Goal: Entertainment & Leisure: Consume media (video, audio)

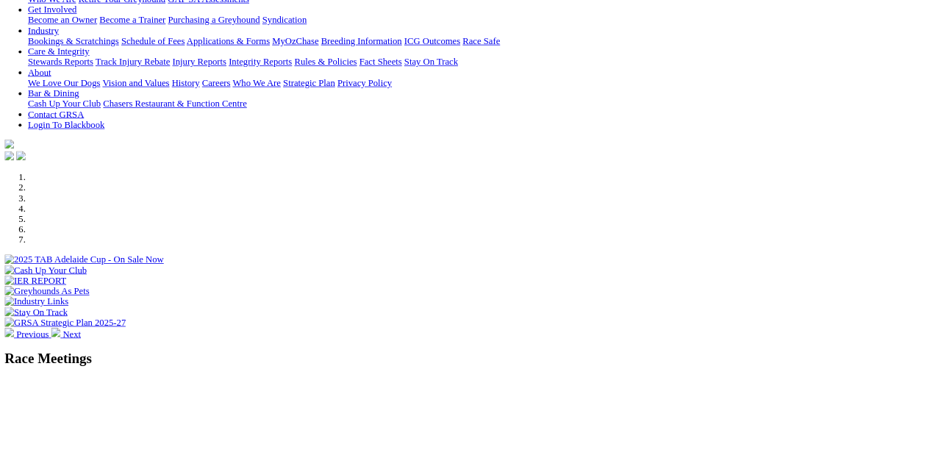
scroll to position [247, 0]
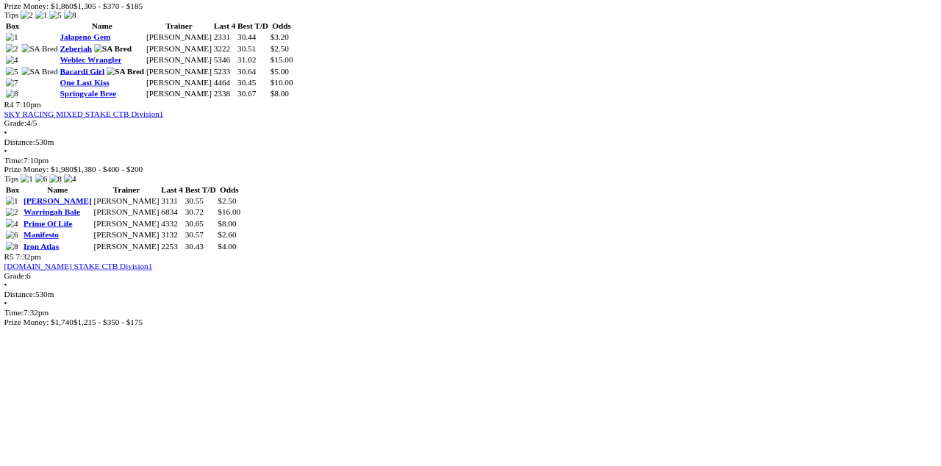
scroll to position [1295, 0]
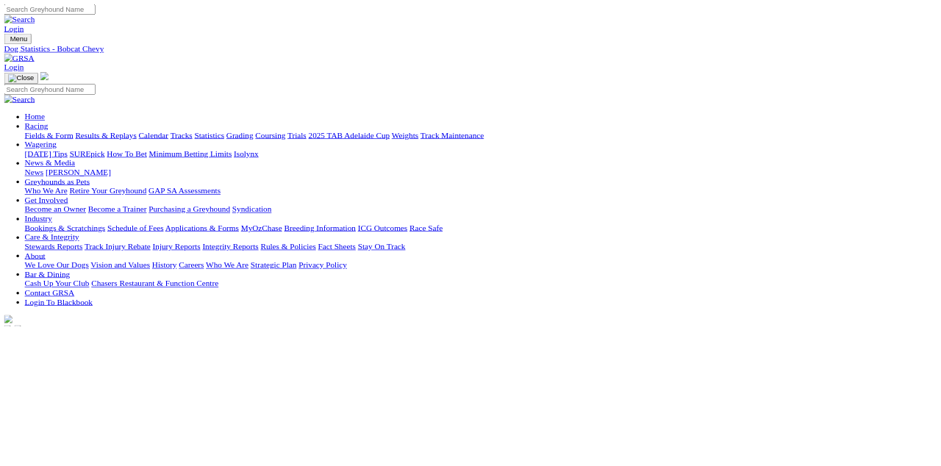
scroll to position [27, 0]
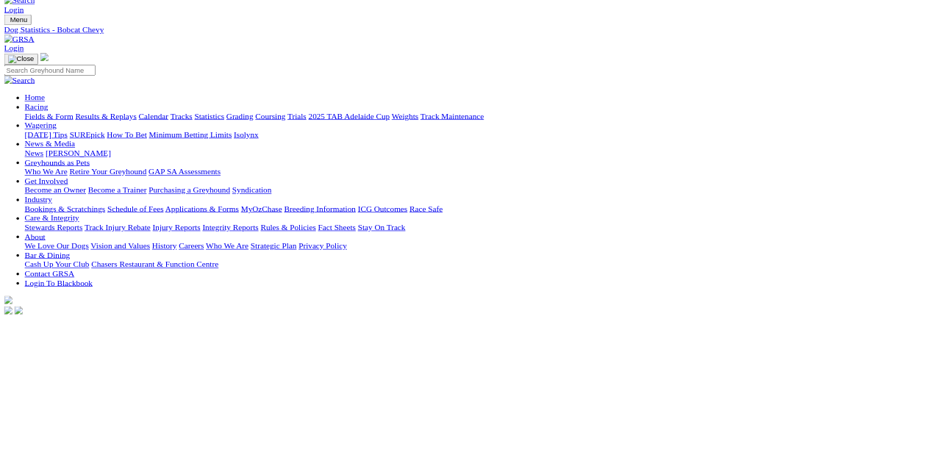
click at [68, 160] on link "Fields & Form" at bounding box center [69, 166] width 69 height 13
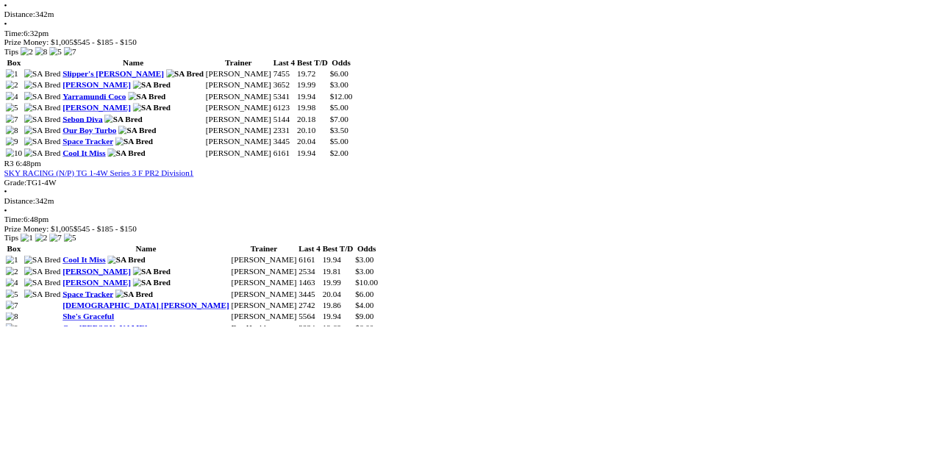
scroll to position [1068, 0]
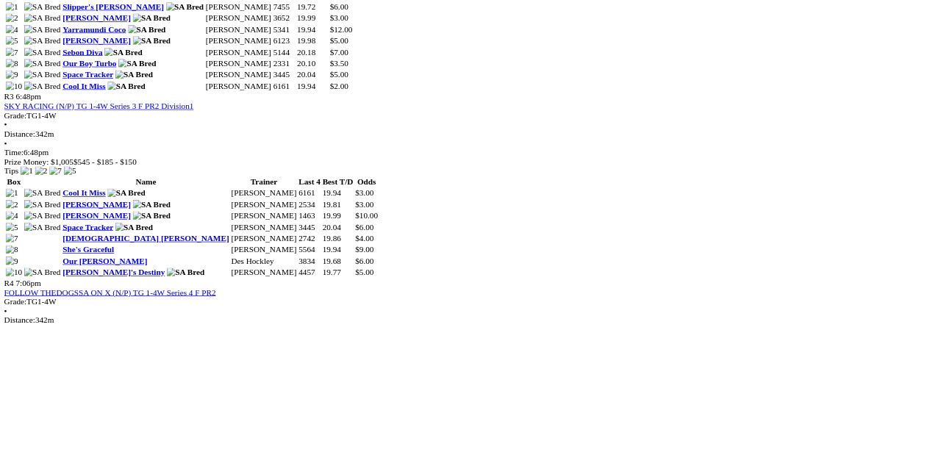
scroll to position [1166, 0]
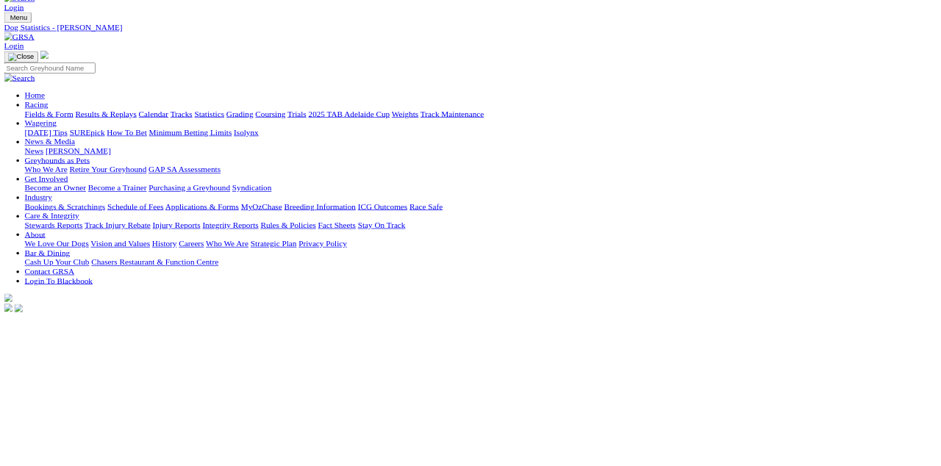
scroll to position [24, 0]
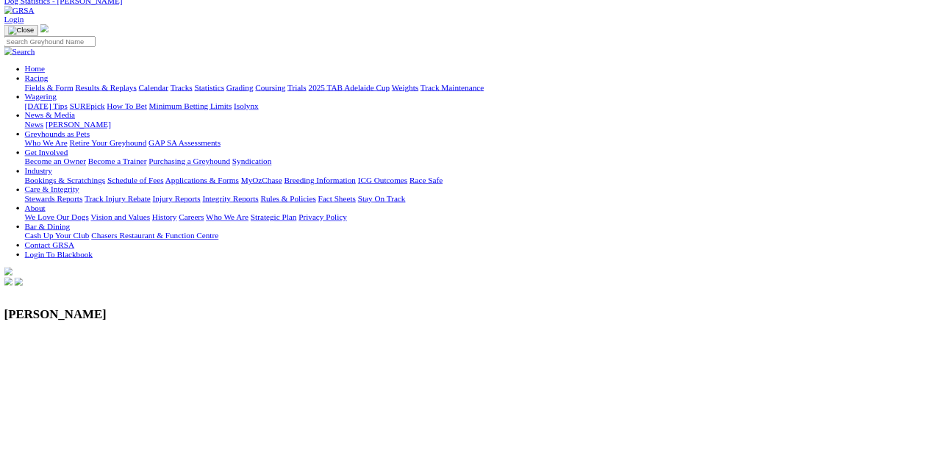
scroll to position [124, 0]
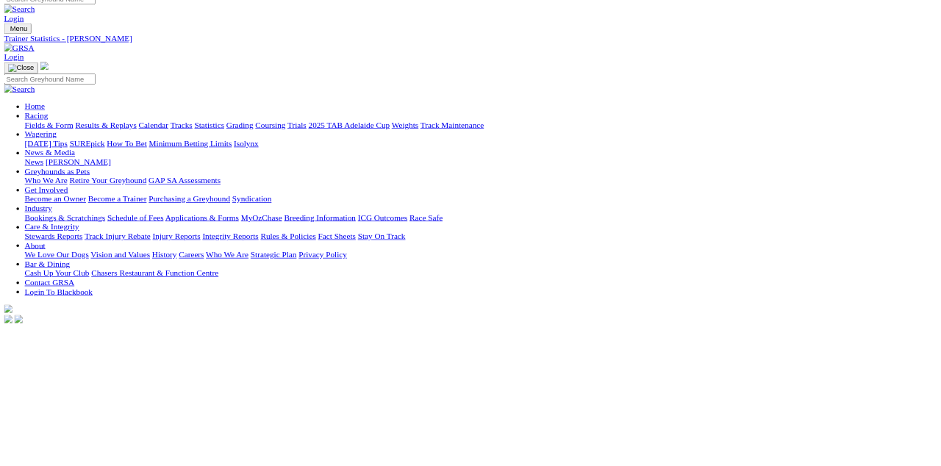
scroll to position [16, 0]
click at [57, 171] on link "Fields & Form" at bounding box center [69, 177] width 69 height 13
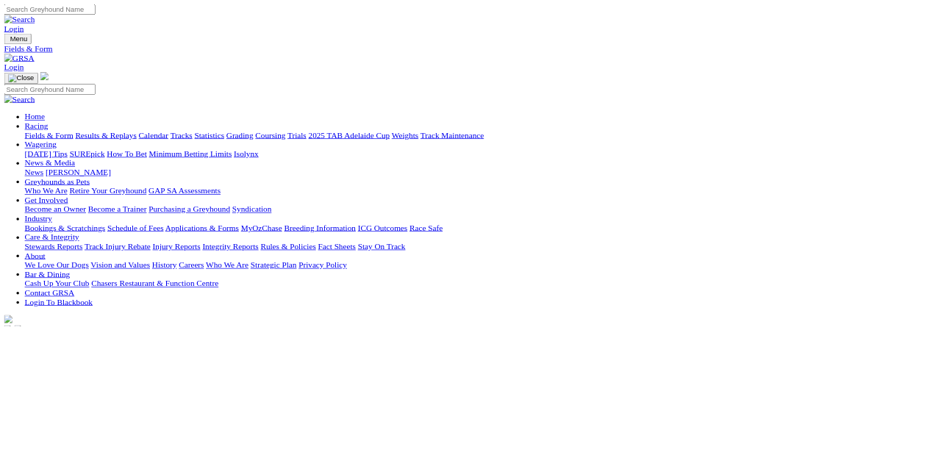
click at [195, 187] on link "Results & Replays" at bounding box center [151, 193] width 88 height 13
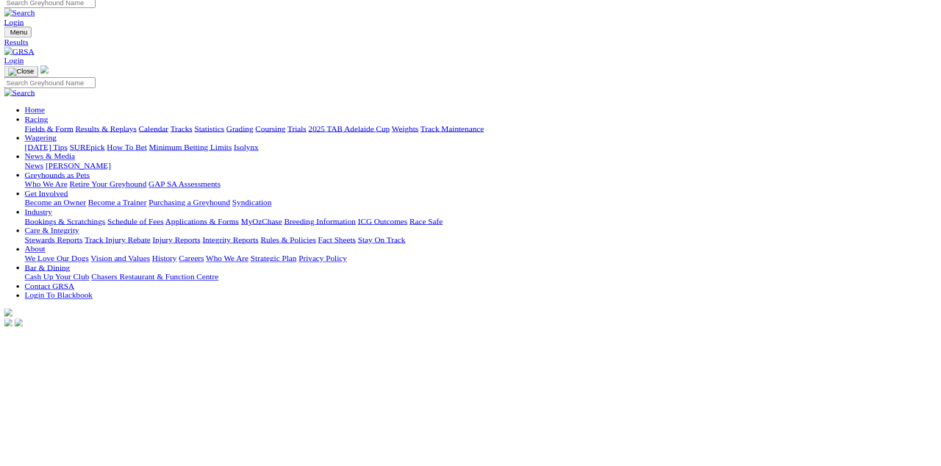
scroll to position [9, 0]
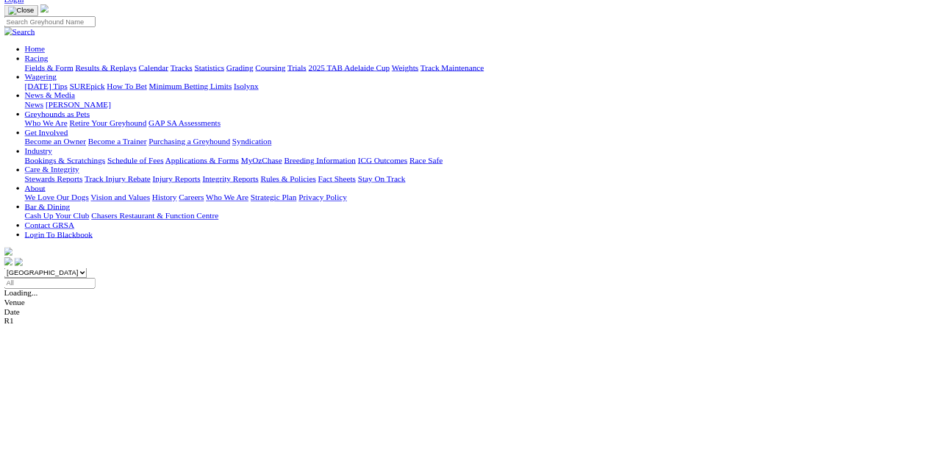
scroll to position [107, 0]
